Goal: Task Accomplishment & Management: Complete application form

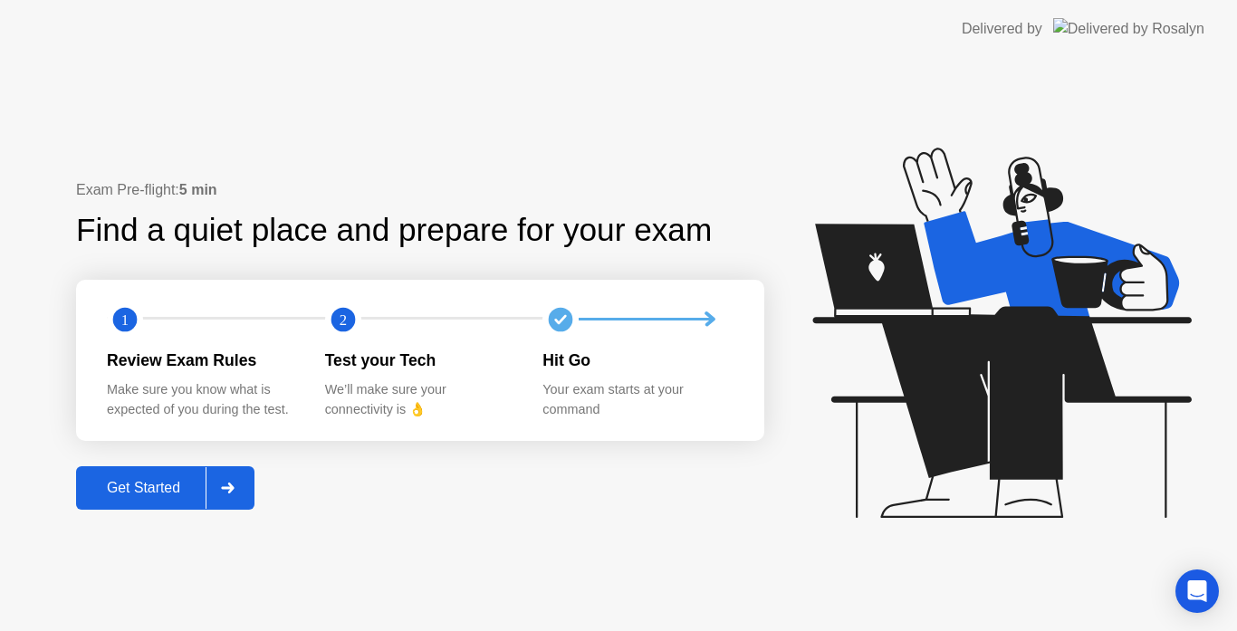
click at [155, 483] on div "Get Started" at bounding box center [143, 488] width 124 height 16
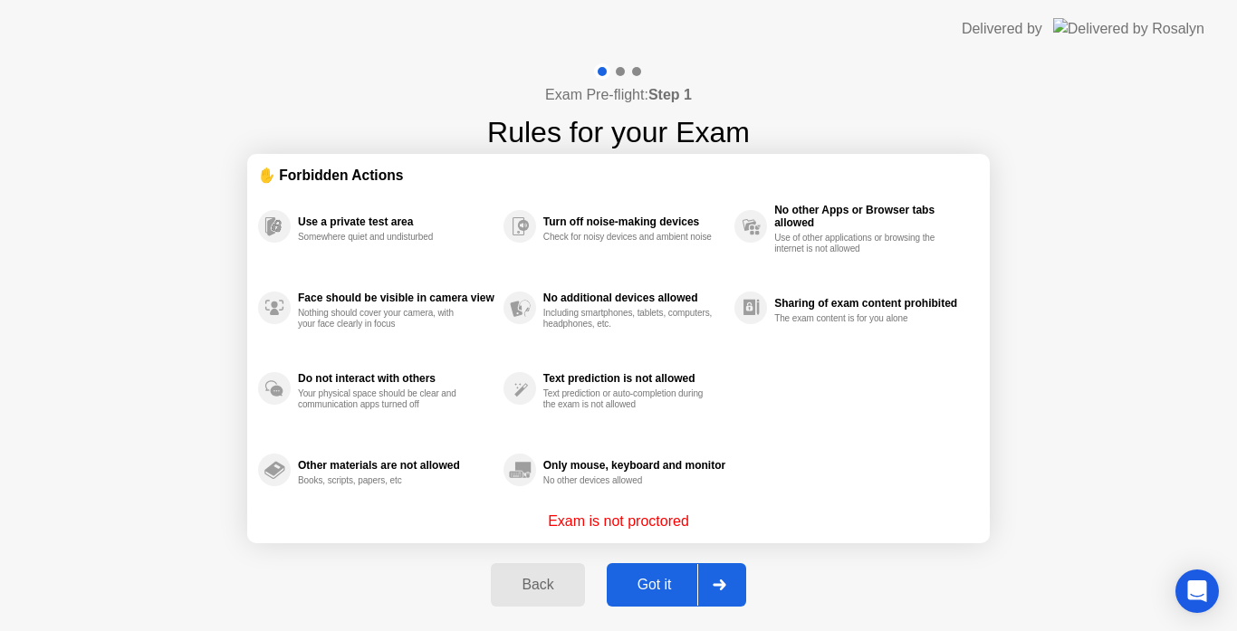
click at [706, 586] on div at bounding box center [718, 585] width 43 height 42
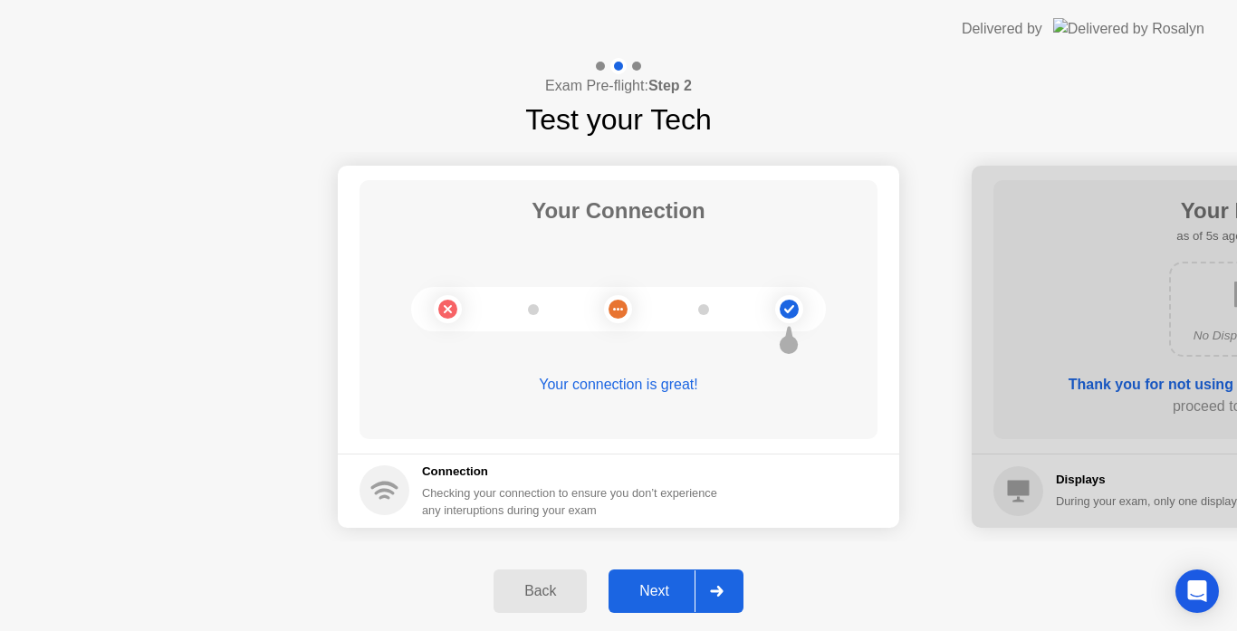
click at [719, 591] on icon at bounding box center [716, 591] width 13 height 11
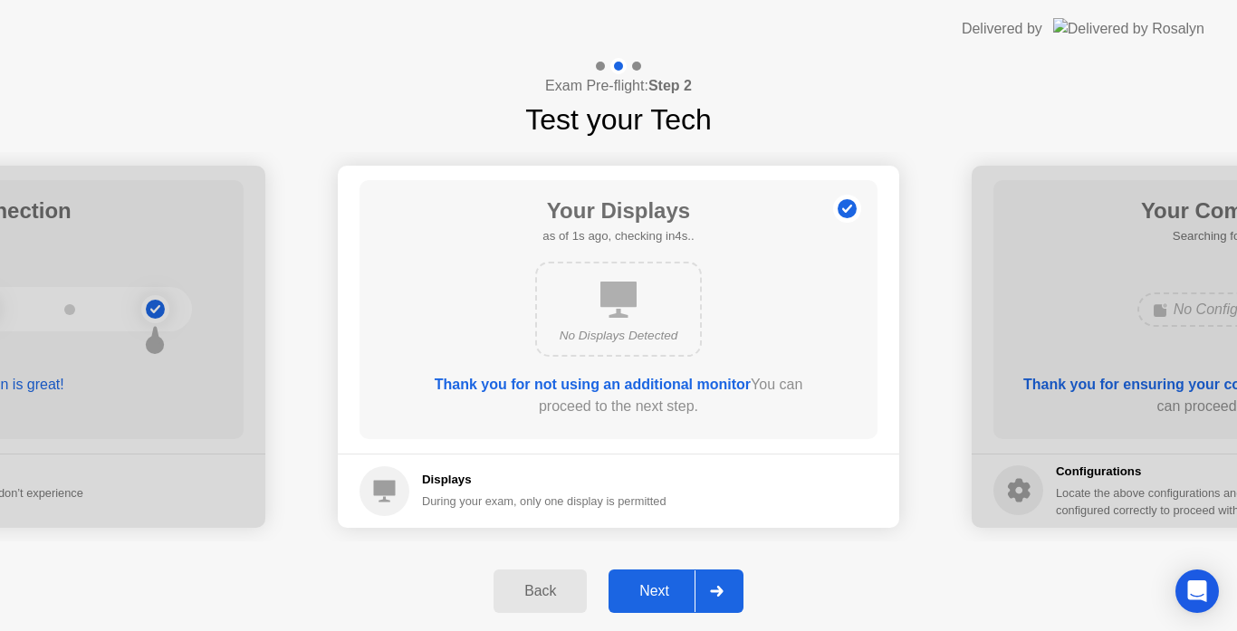
click at [638, 588] on div "Next" at bounding box center [654, 591] width 81 height 16
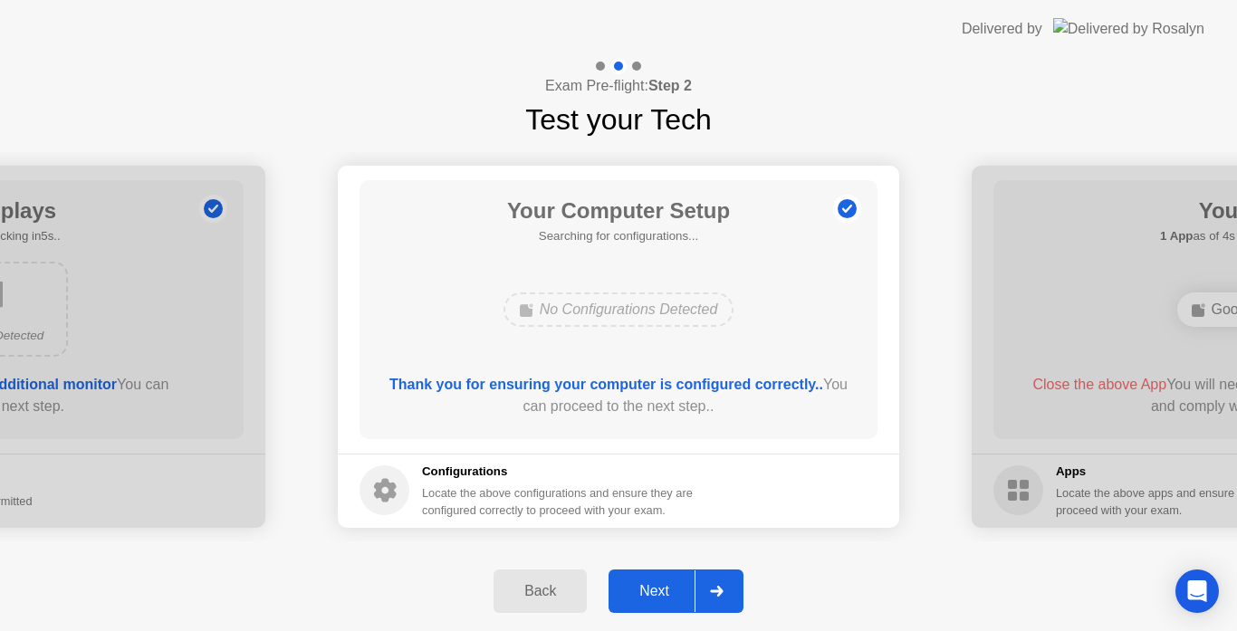
click at [674, 585] on div "Next" at bounding box center [654, 591] width 81 height 16
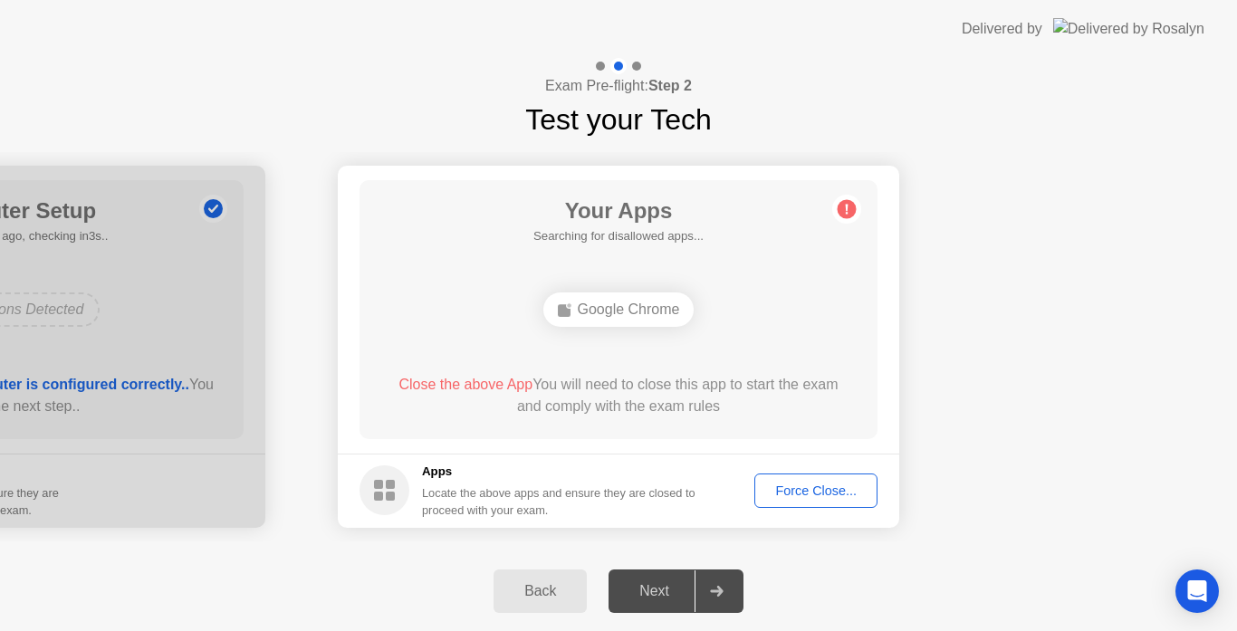
click at [789, 493] on div "Force Close..." at bounding box center [815, 490] width 110 height 14
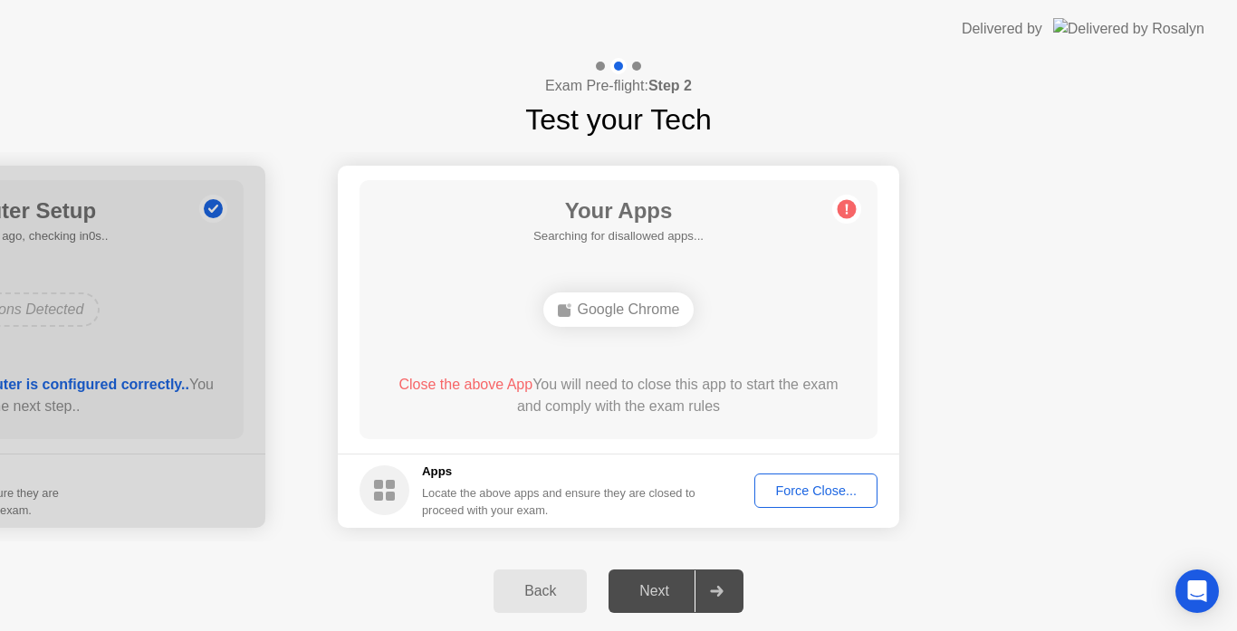
click at [807, 484] on div "Force Close..." at bounding box center [815, 490] width 110 height 14
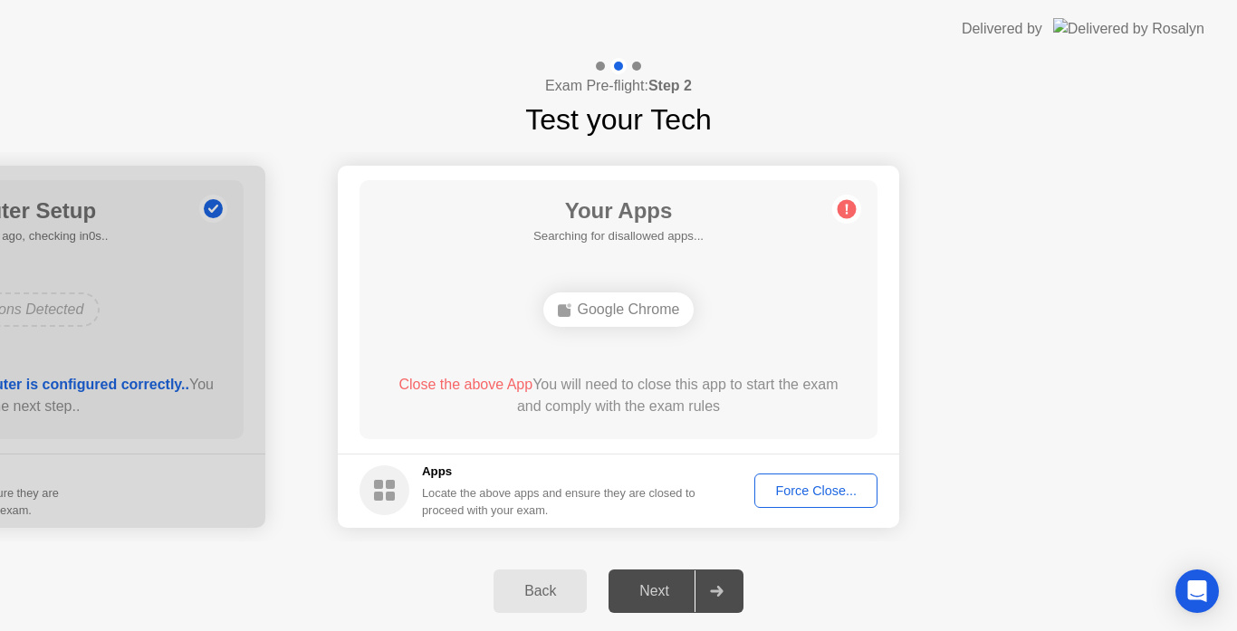
click at [802, 494] on div "Force Close..." at bounding box center [815, 490] width 110 height 14
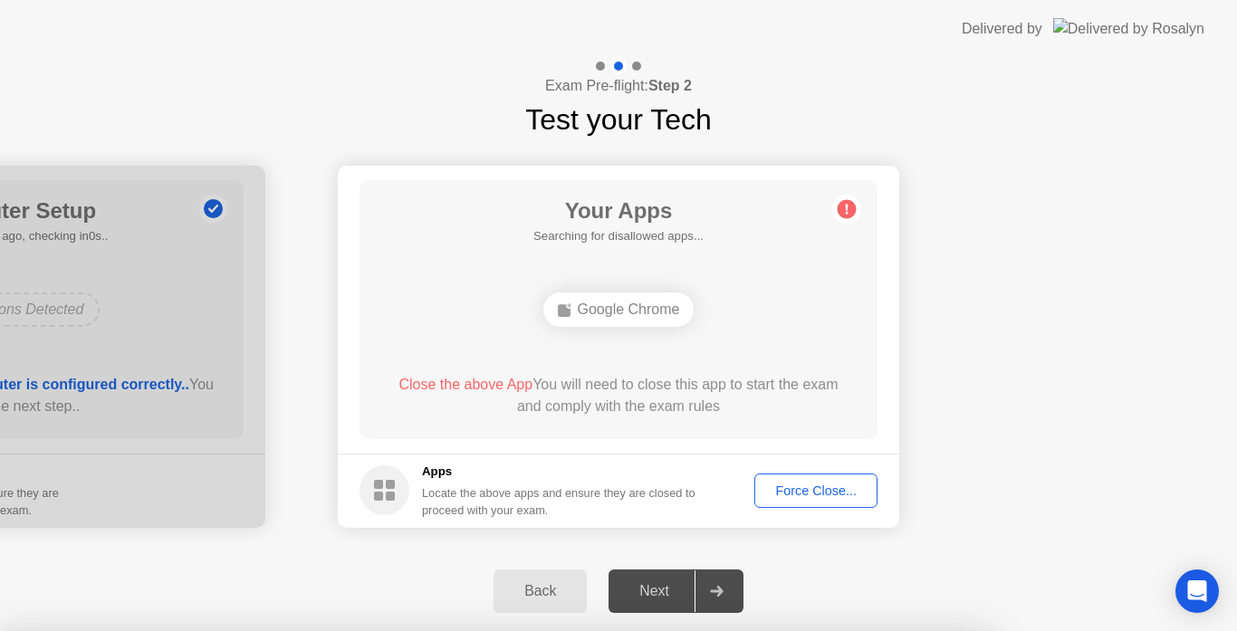
drag, startPoint x: 684, startPoint y: 416, endPoint x: 684, endPoint y: 437, distance: 20.8
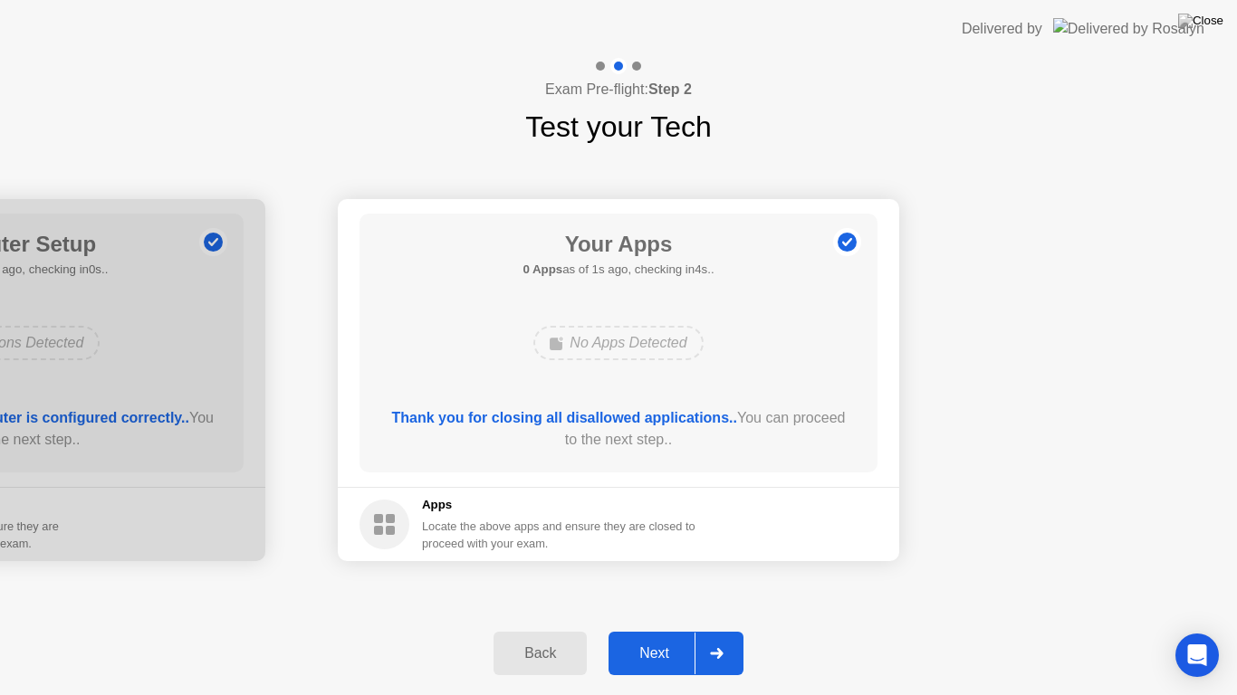
click at [663, 630] on div "Next" at bounding box center [654, 653] width 81 height 16
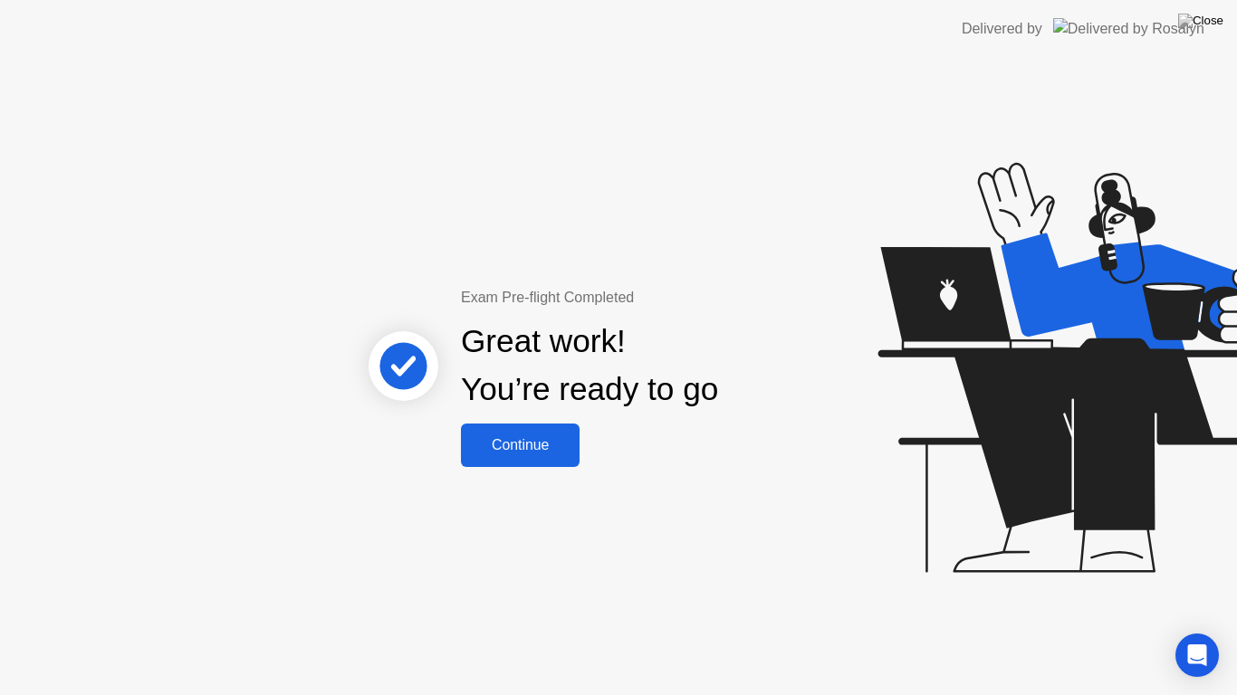
click at [511, 462] on button "Continue" at bounding box center [520, 445] width 119 height 43
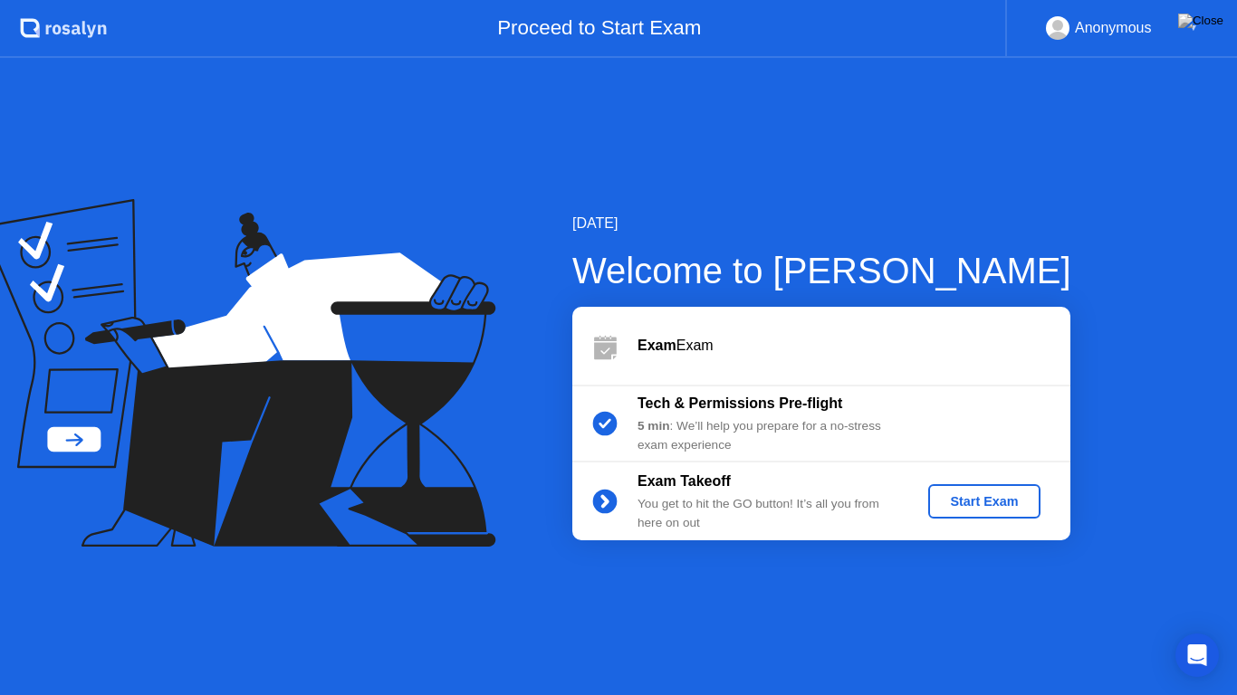
click at [979, 494] on div "Start Exam" at bounding box center [983, 501] width 97 height 14
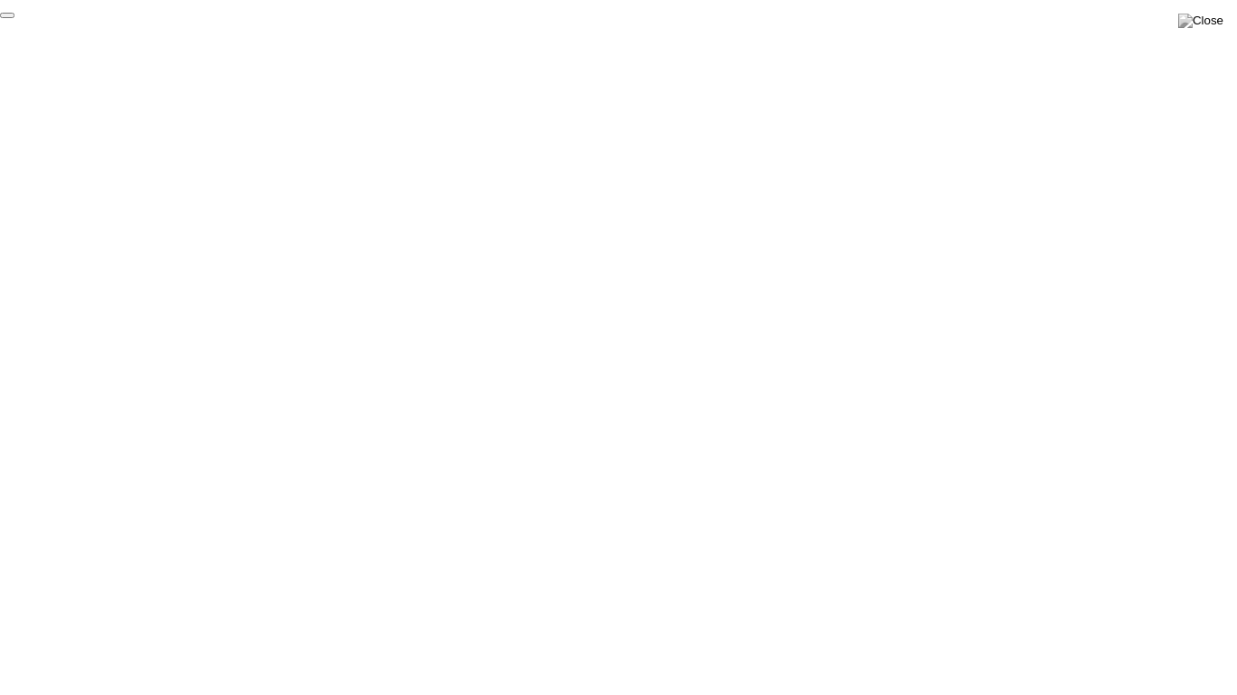
click div "End Proctoring Session"
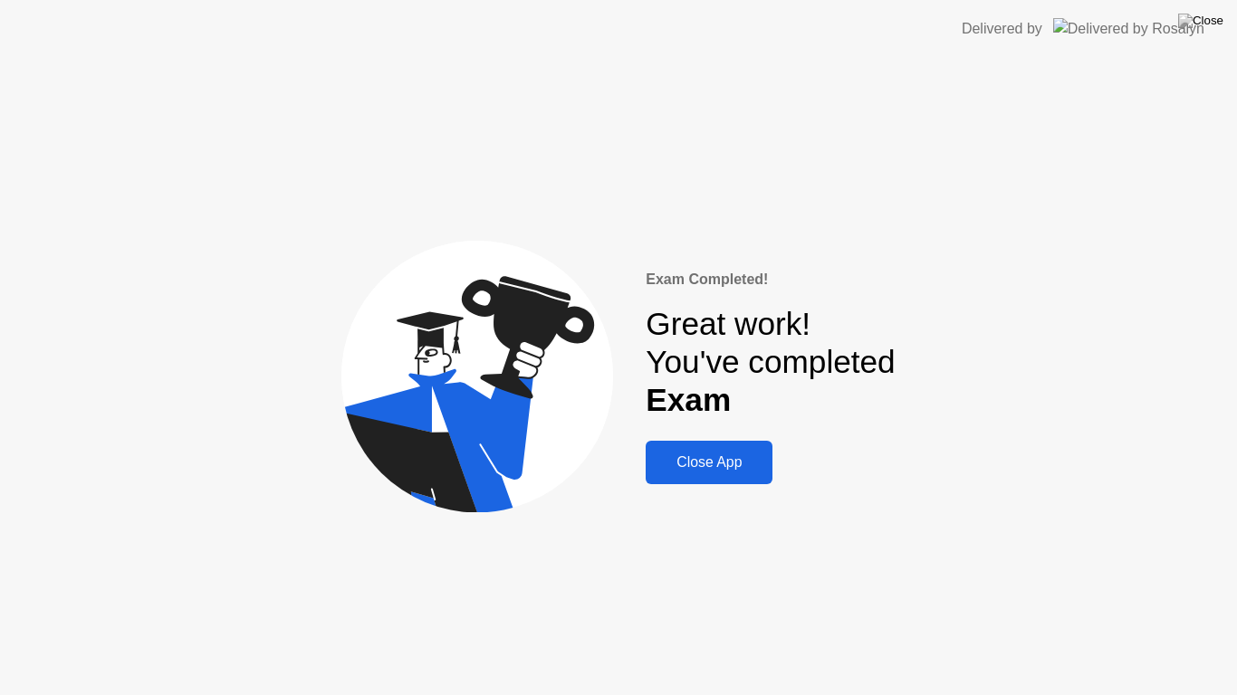
click at [699, 454] on div "Close App" at bounding box center [709, 462] width 116 height 16
